Goal: Transaction & Acquisition: Obtain resource

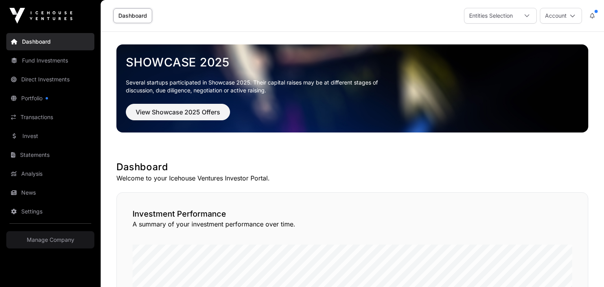
click at [524, 21] on div at bounding box center [526, 15] width 19 height 15
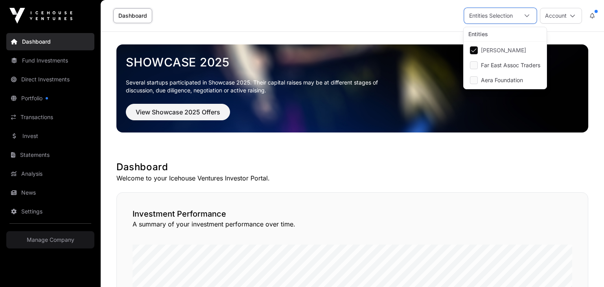
scroll to position [8, 5]
click at [268, 2] on div "Dashboard Entities Selection Account" at bounding box center [352, 15] width 494 height 31
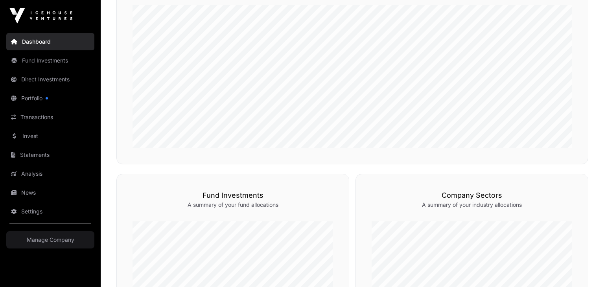
scroll to position [0, 0]
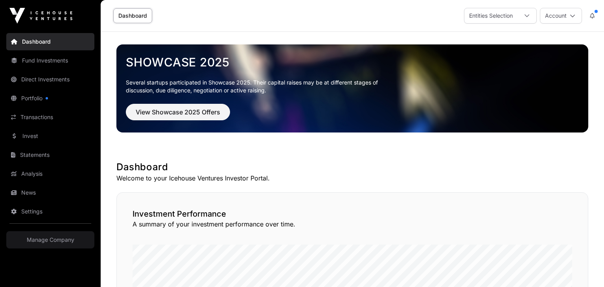
click at [484, 13] on div "Entities Selection" at bounding box center [490, 15] width 53 height 15
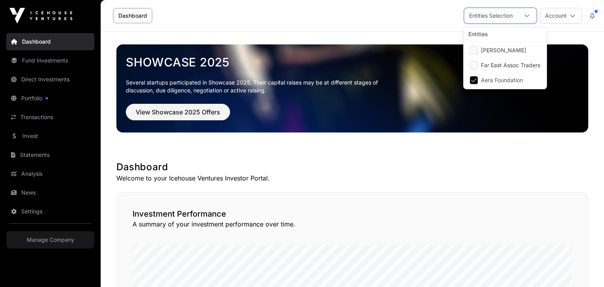
click at [403, 32] on div "Showcase 2025 Several startups participated in Showcase 2025. Their capital rai…" at bounding box center [352, 88] width 472 height 113
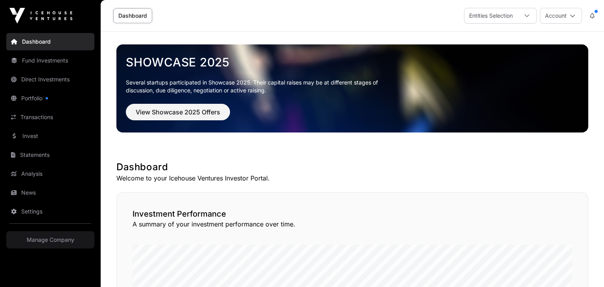
click at [46, 151] on link "Statements" at bounding box center [50, 154] width 88 height 17
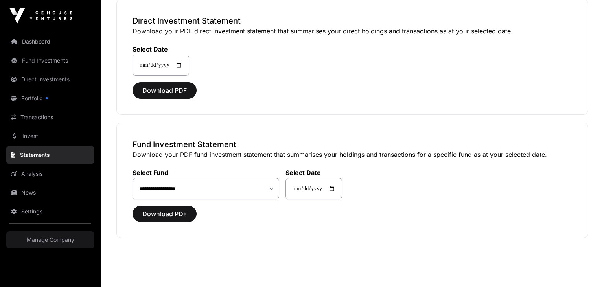
scroll to position [71, 0]
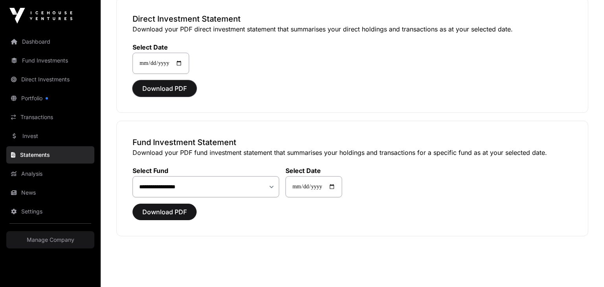
click at [171, 87] on span "Download PDF" at bounding box center [164, 88] width 44 height 9
click at [158, 212] on span "Download PDF" at bounding box center [164, 211] width 44 height 9
click at [164, 210] on span "Download PDF" at bounding box center [164, 211] width 44 height 9
click at [164, 211] on span "Download PDF" at bounding box center [164, 211] width 44 height 9
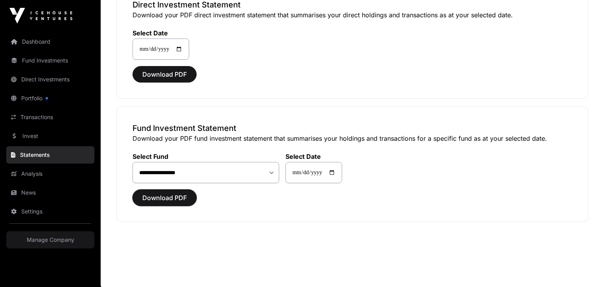
click at [183, 199] on span "Download PDF" at bounding box center [164, 197] width 44 height 9
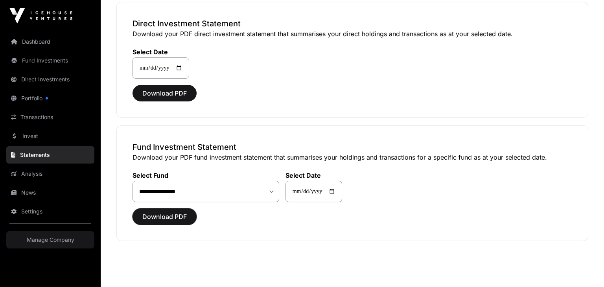
scroll to position [64, 0]
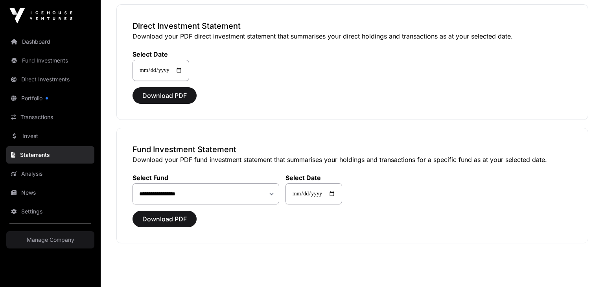
click at [48, 120] on link "Transactions" at bounding box center [50, 117] width 88 height 17
click at [50, 116] on link "Transactions" at bounding box center [50, 117] width 88 height 17
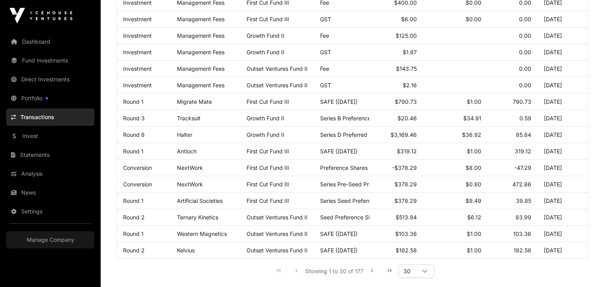
scroll to position [385, 0]
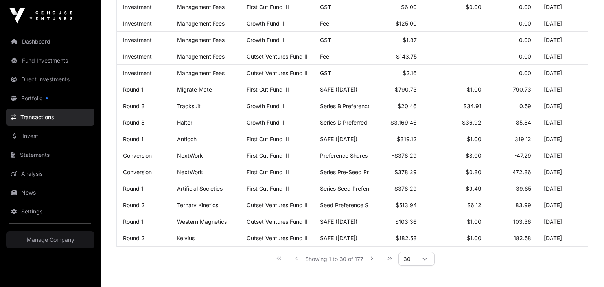
click at [46, 63] on link "Fund Investments" at bounding box center [50, 60] width 88 height 17
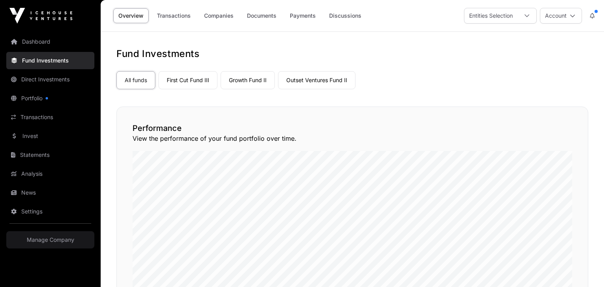
click at [188, 75] on link "First Cut Fund III" at bounding box center [187, 80] width 59 height 18
click at [312, 80] on link "Outset Ventures Fund II" at bounding box center [316, 80] width 77 height 18
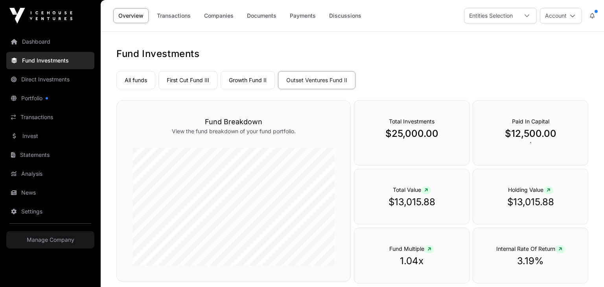
click at [39, 42] on link "Dashboard" at bounding box center [50, 41] width 88 height 17
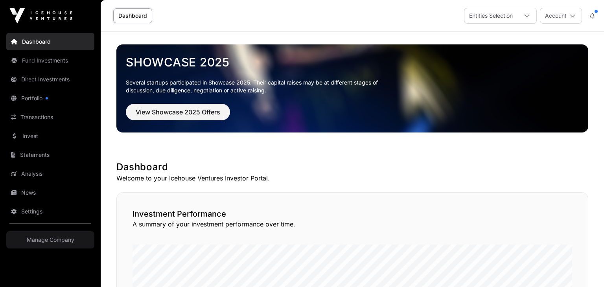
click at [34, 60] on link "Fund Investments" at bounding box center [50, 60] width 88 height 17
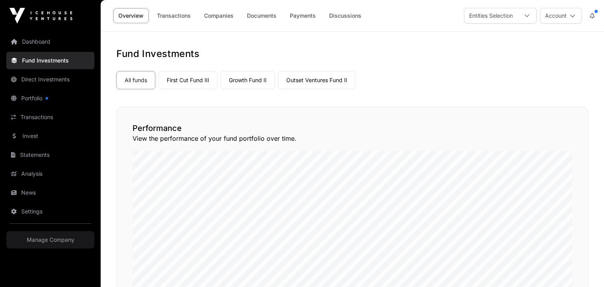
click at [515, 17] on div "Entities Selection" at bounding box center [490, 15] width 53 height 15
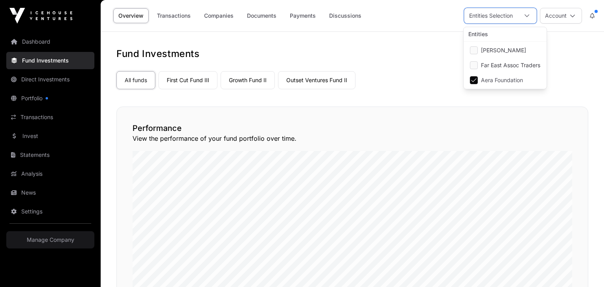
scroll to position [8, 5]
click at [271, 15] on link "Documents" at bounding box center [262, 15] width 40 height 15
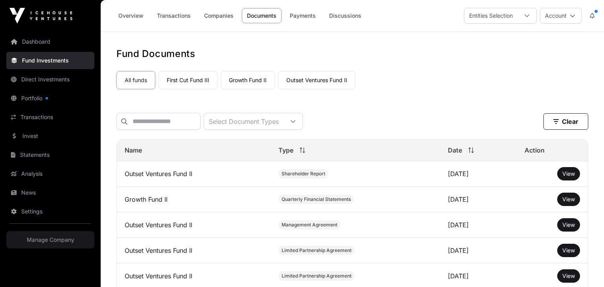
click at [215, 15] on link "Companies" at bounding box center [219, 15] width 40 height 15
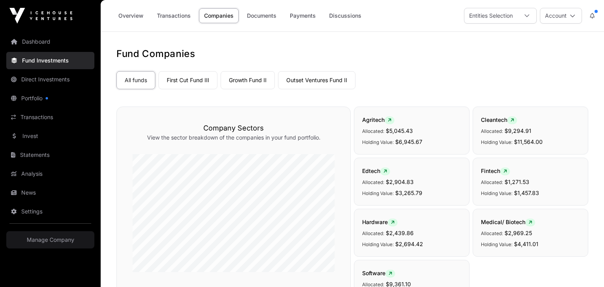
click at [130, 15] on link "Overview" at bounding box center [130, 15] width 35 height 15
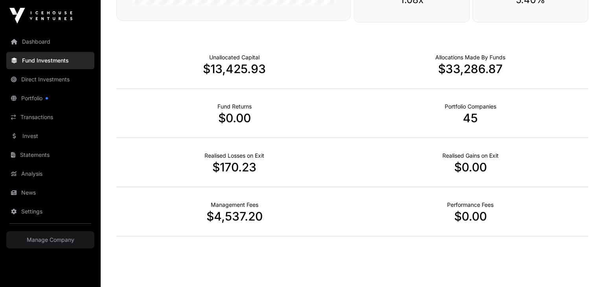
scroll to position [495, 0]
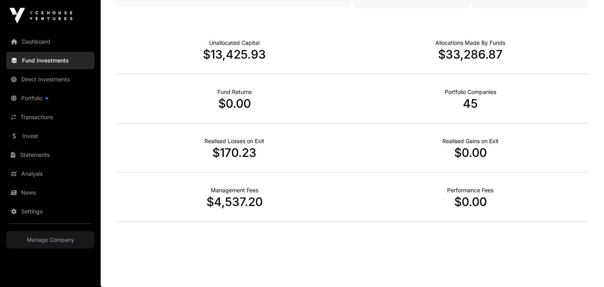
click at [25, 174] on link "Analysis" at bounding box center [50, 173] width 88 height 17
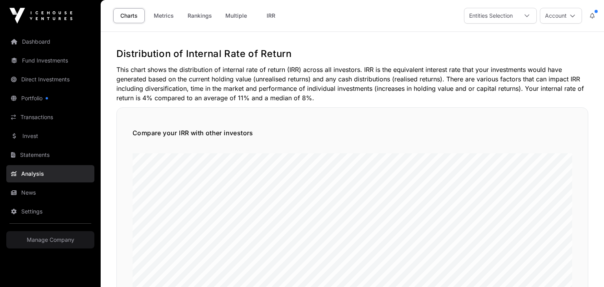
click at [573, 15] on icon at bounding box center [573, 16] width 6 height 6
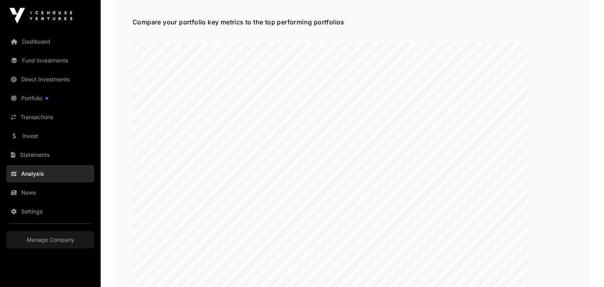
scroll to position [1284, 0]
click at [35, 154] on link "Statements" at bounding box center [50, 154] width 88 height 17
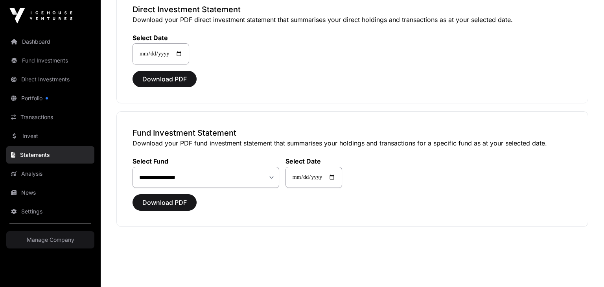
scroll to position [85, 0]
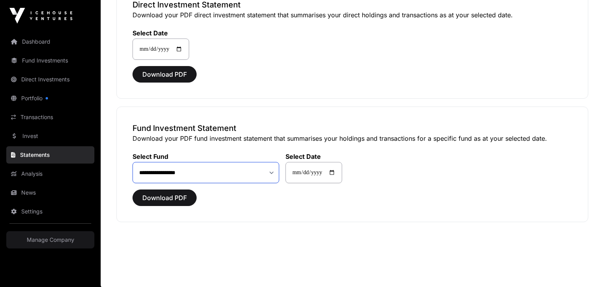
click at [264, 170] on select "**********" at bounding box center [205, 172] width 147 height 21
click at [132, 162] on select "**********" at bounding box center [205, 172] width 147 height 21
click at [172, 196] on span "Download PDF" at bounding box center [164, 197] width 44 height 9
click at [233, 175] on select "**********" at bounding box center [205, 172] width 147 height 21
select select "**"
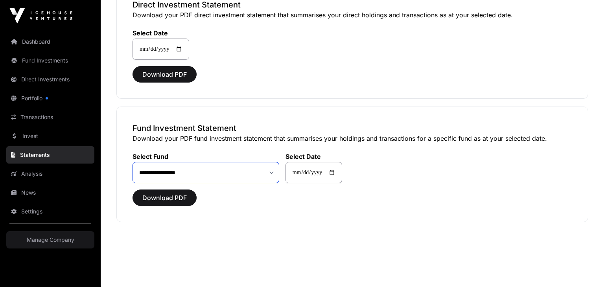
click at [132, 162] on select "**********" at bounding box center [205, 172] width 147 height 21
click at [213, 210] on div "**********" at bounding box center [352, 165] width 472 height 116
click at [169, 196] on span "Download PDF" at bounding box center [164, 197] width 44 height 9
